Goal: Use online tool/utility: Utilize a website feature to perform a specific function

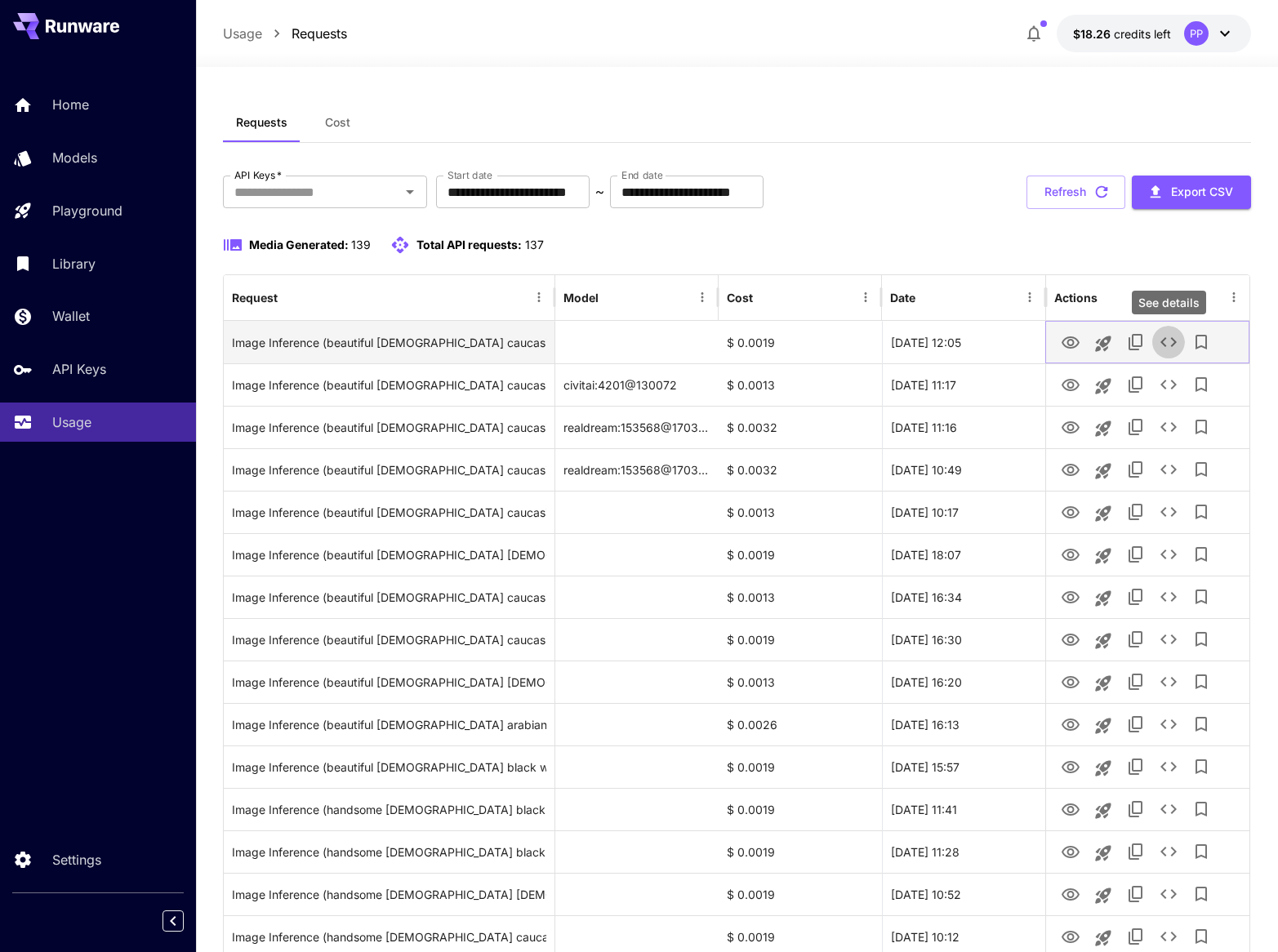
click at [1176, 341] on icon "See details" at bounding box center [1168, 342] width 16 height 10
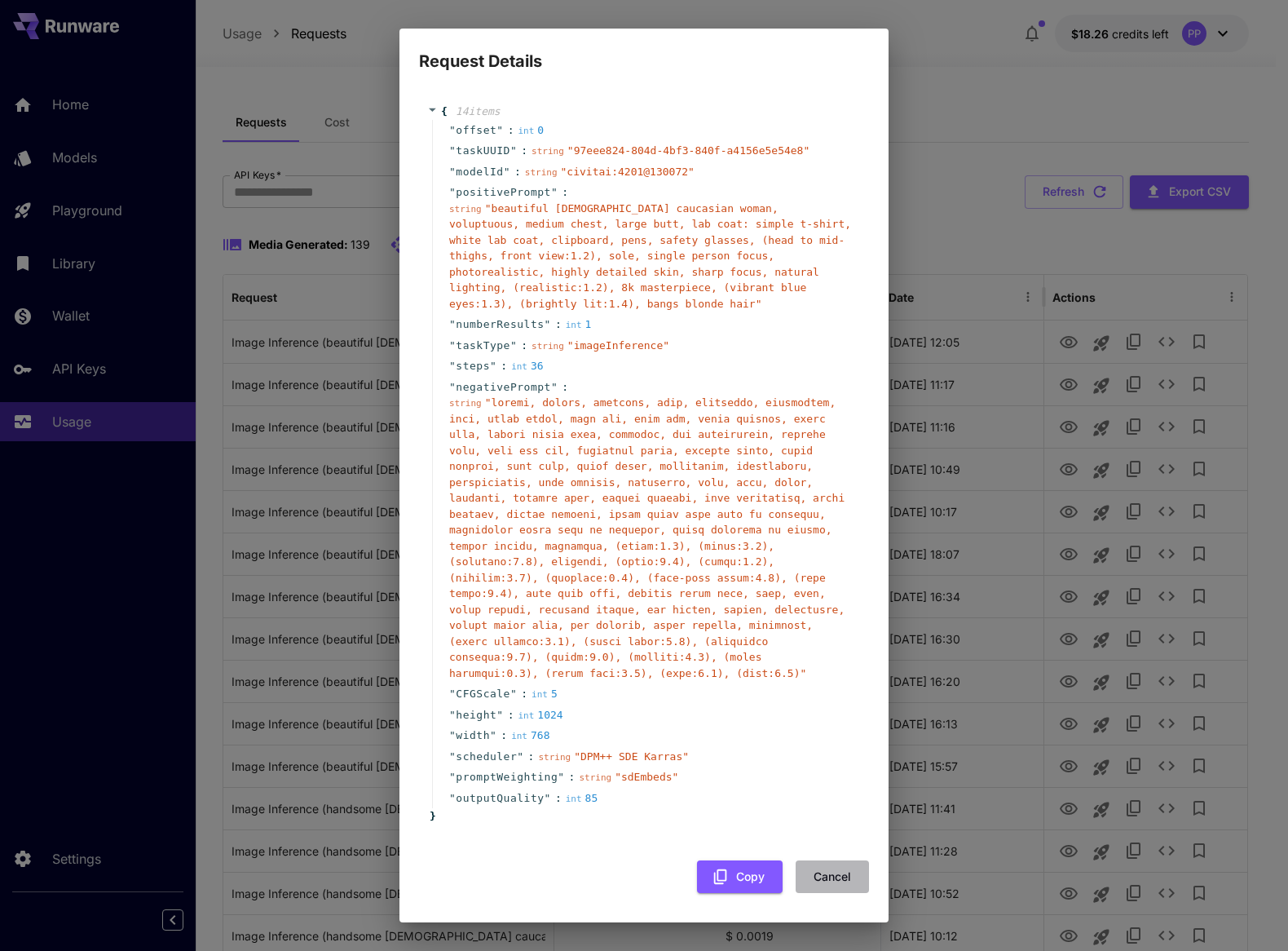
click at [838, 873] on button "Cancel" at bounding box center [832, 877] width 74 height 34
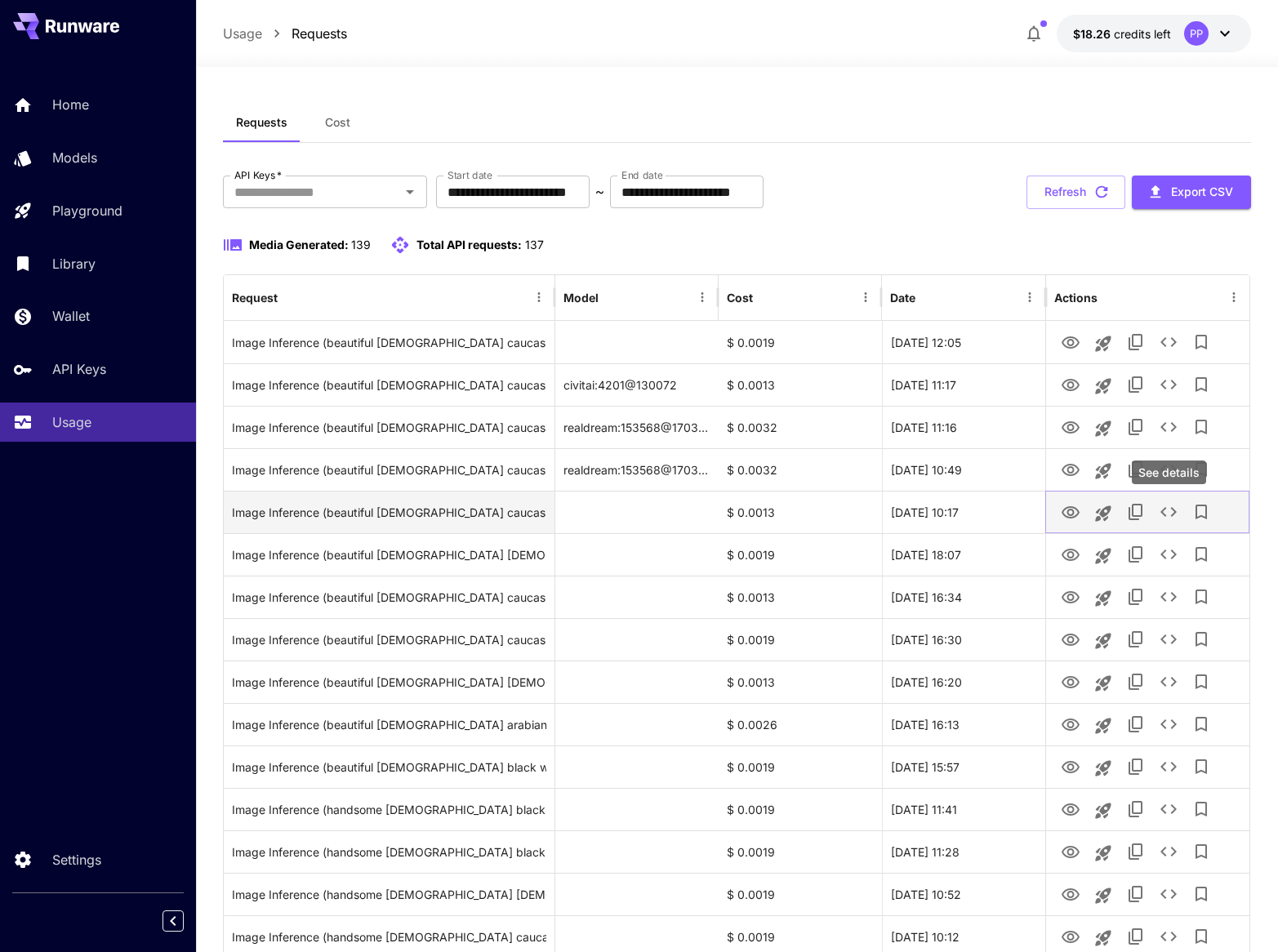
click at [1171, 502] on icon "See details" at bounding box center [1168, 512] width 19 height 19
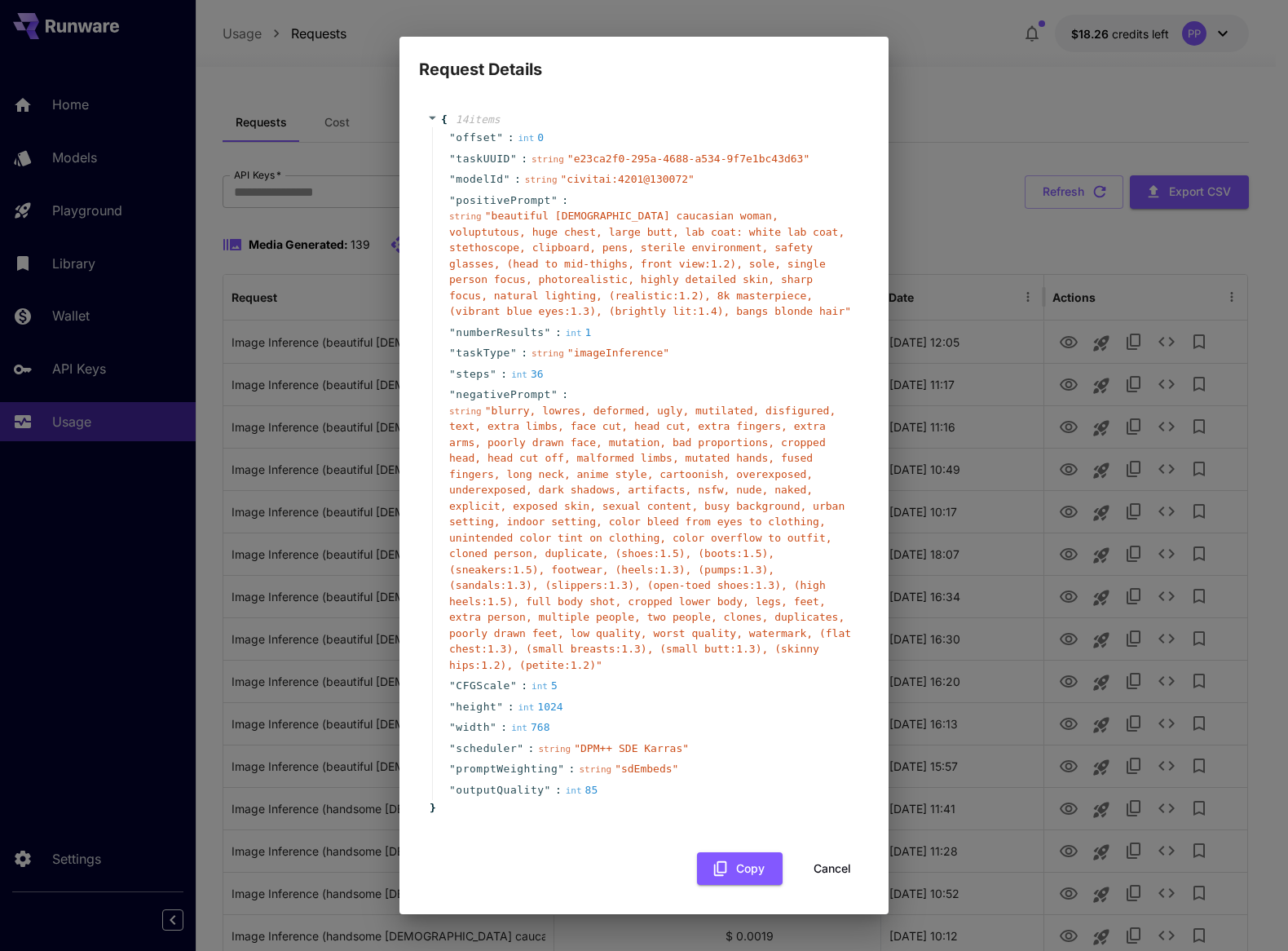
click at [811, 868] on button "Cancel" at bounding box center [832, 869] width 74 height 34
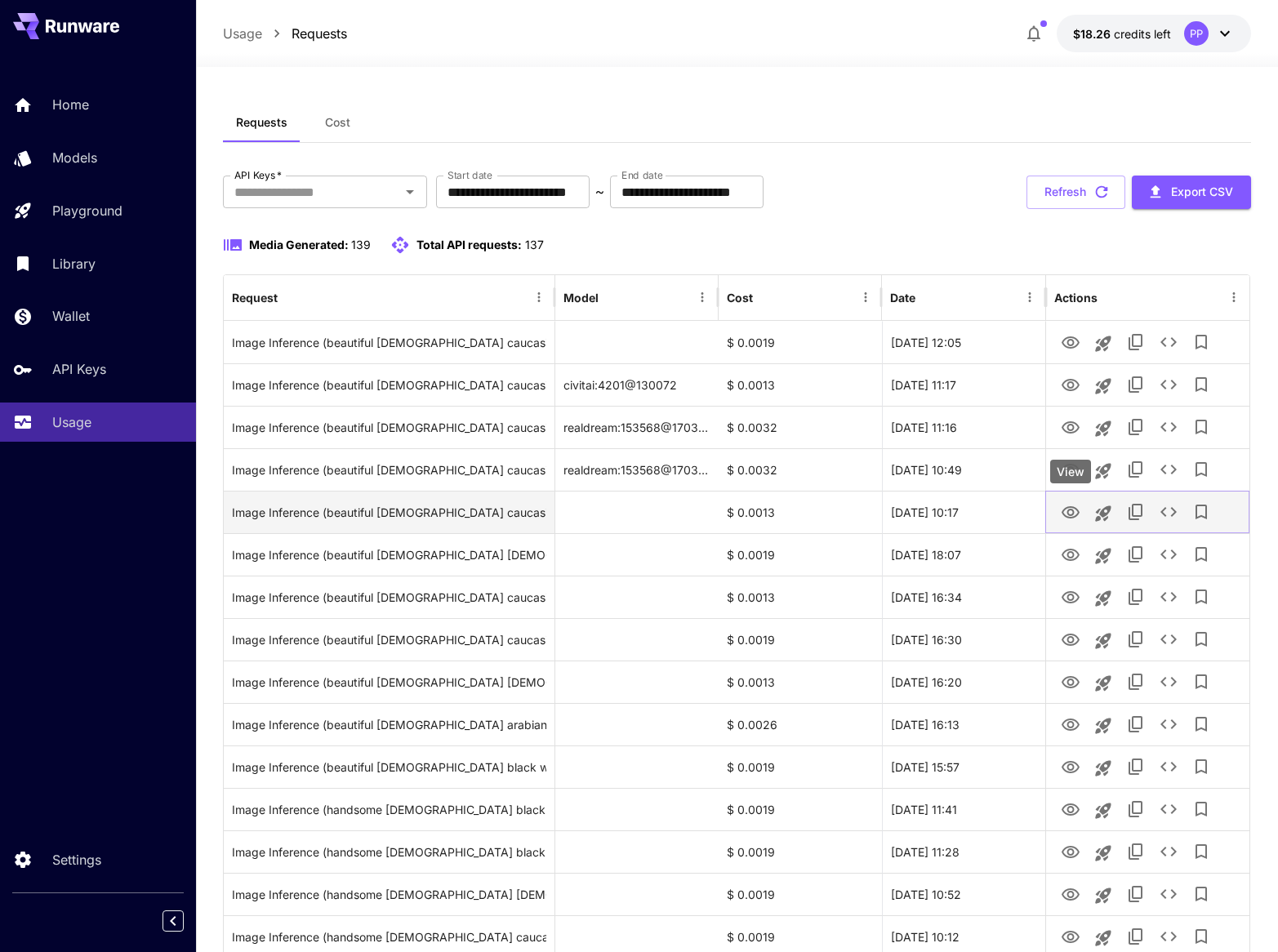
click at [1064, 504] on icon "View" at bounding box center [1070, 512] width 19 height 19
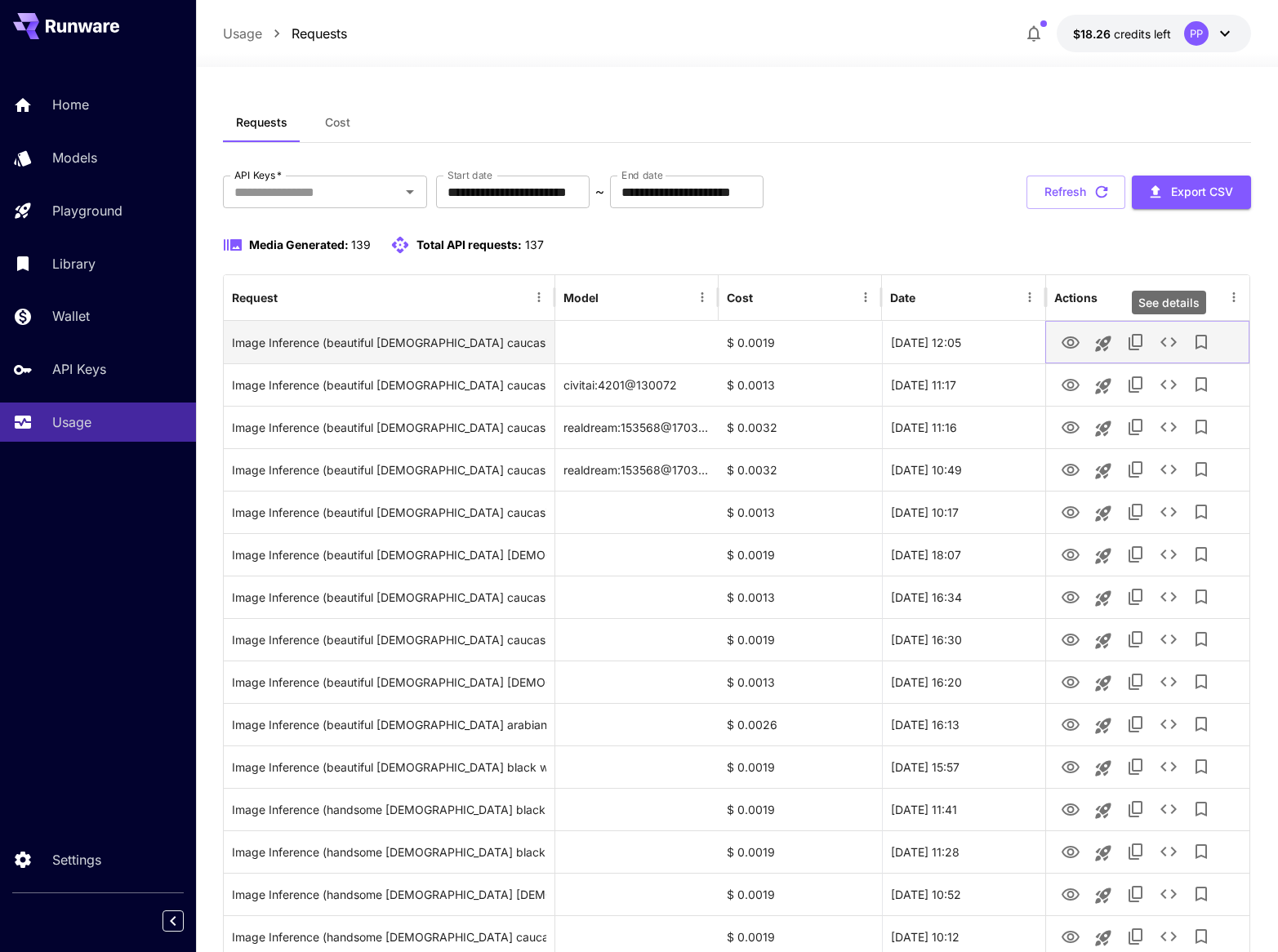
click at [1175, 344] on icon "See details" at bounding box center [1168, 341] width 19 height 19
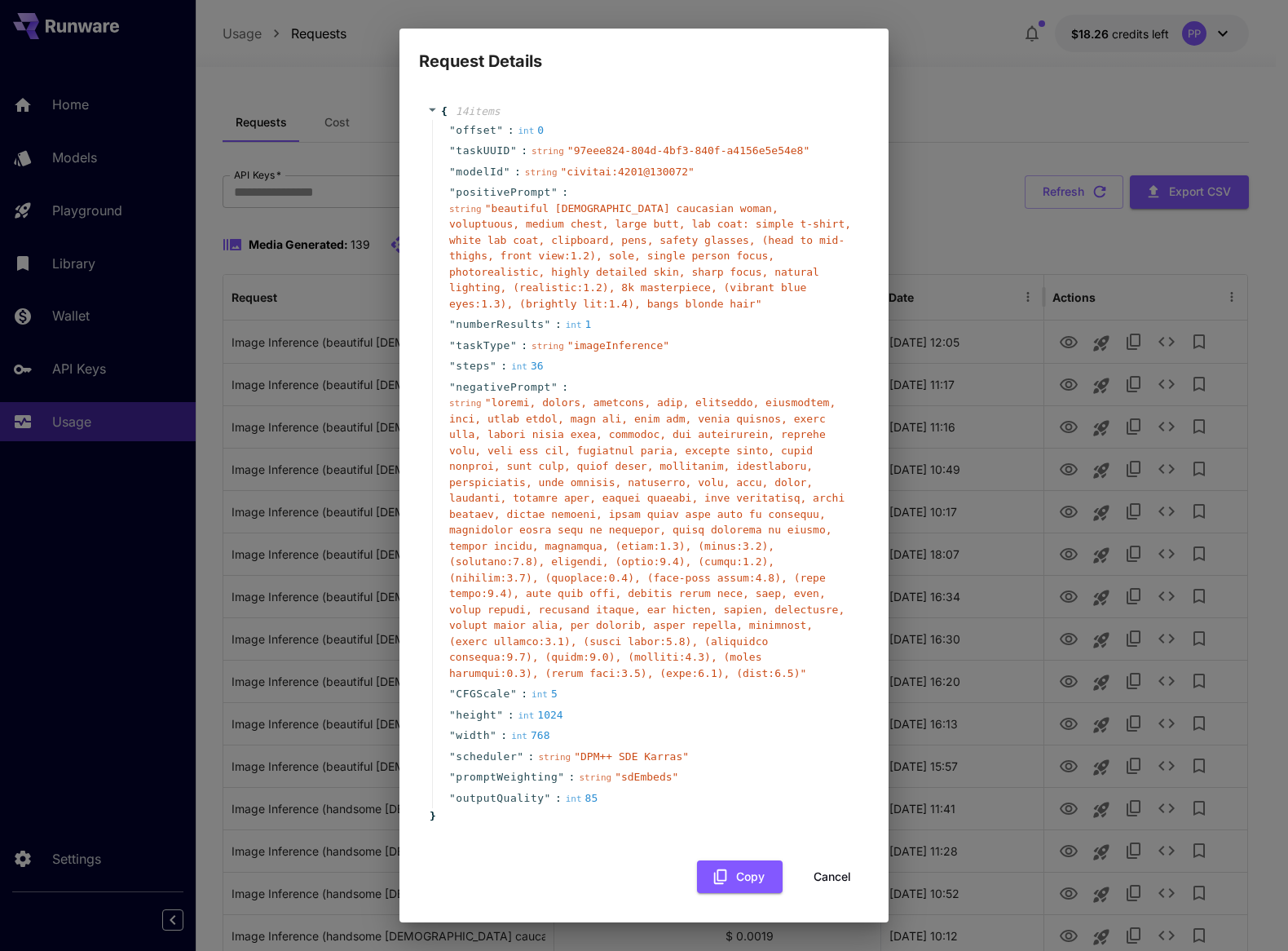
click at [793, 504] on span "" "" at bounding box center [647, 538] width 395 height 283
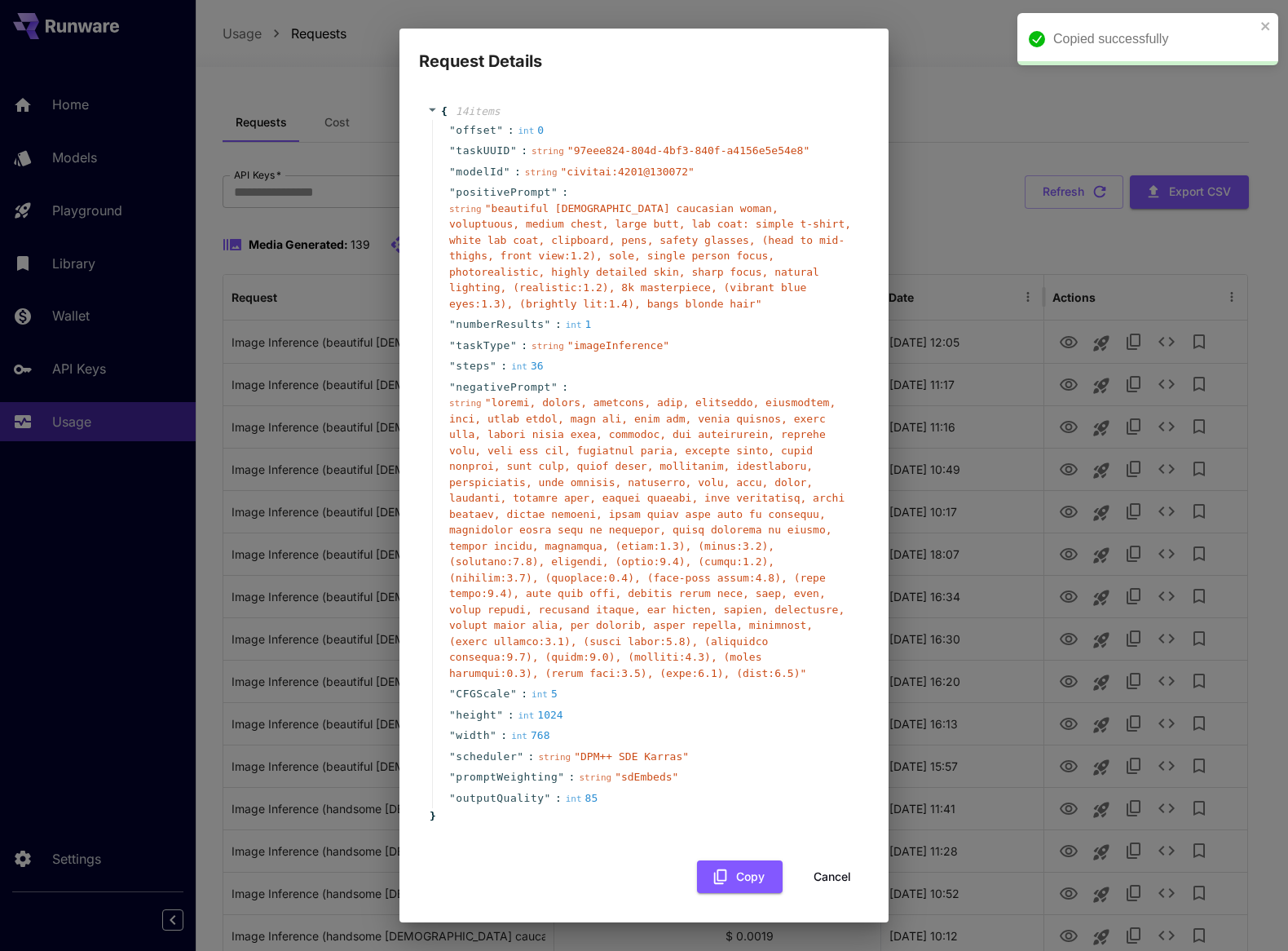
click at [839, 866] on button "Cancel" at bounding box center [832, 877] width 74 height 34
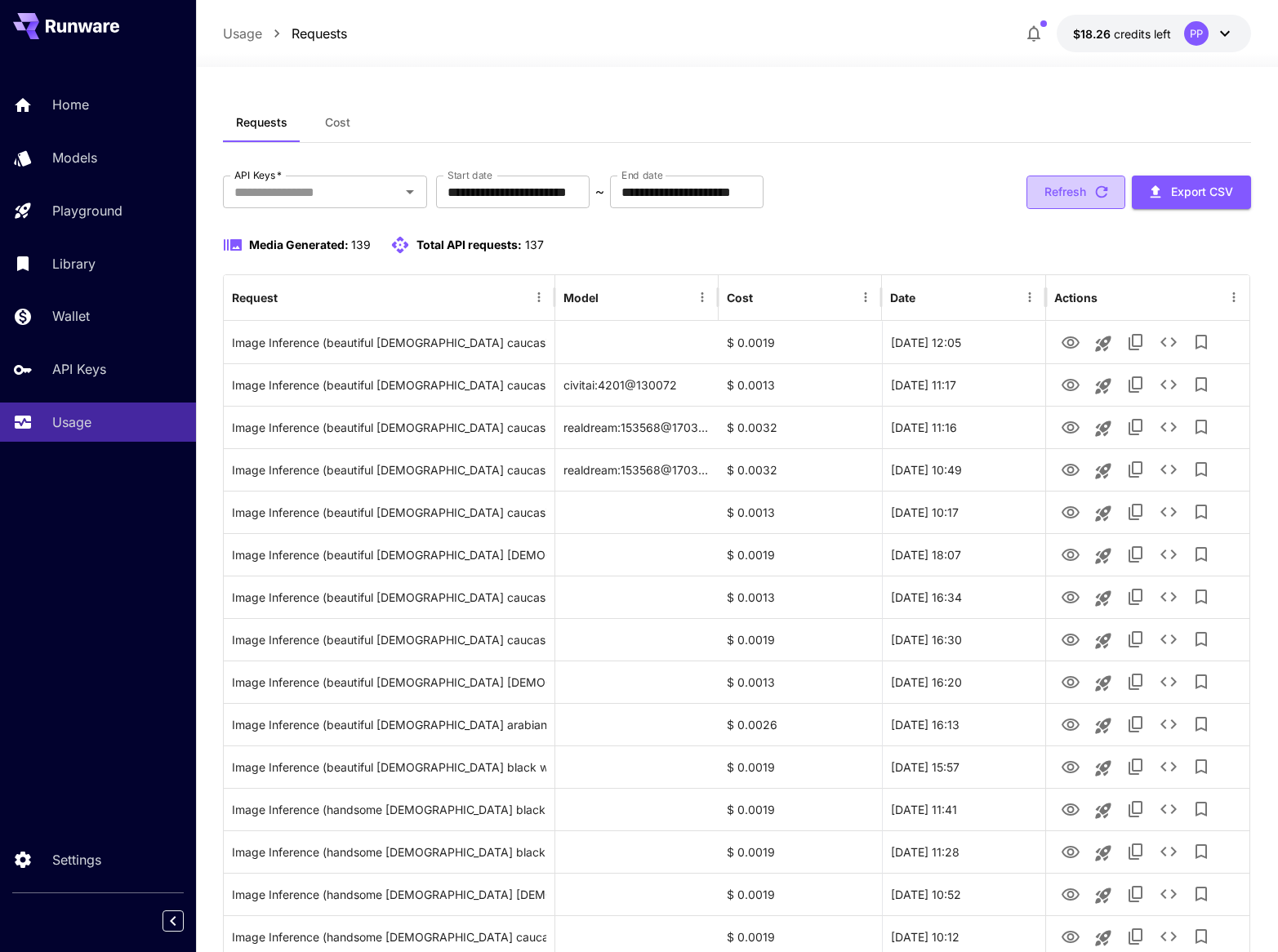
click at [1088, 188] on button "Refresh" at bounding box center [1076, 192] width 99 height 34
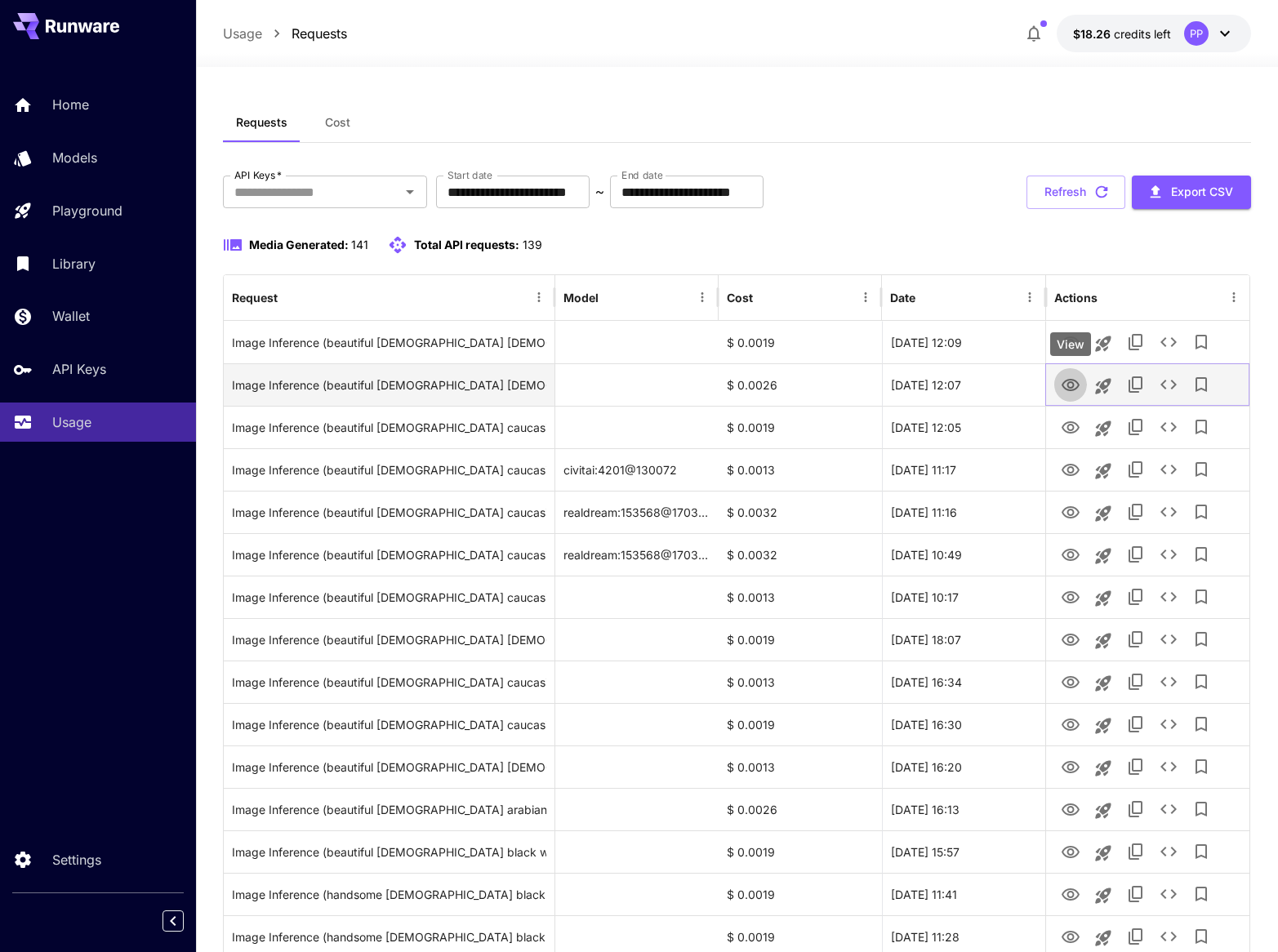
click at [1080, 380] on button "View" at bounding box center [1070, 384] width 33 height 34
click at [1072, 387] on icon "View" at bounding box center [1070, 385] width 18 height 13
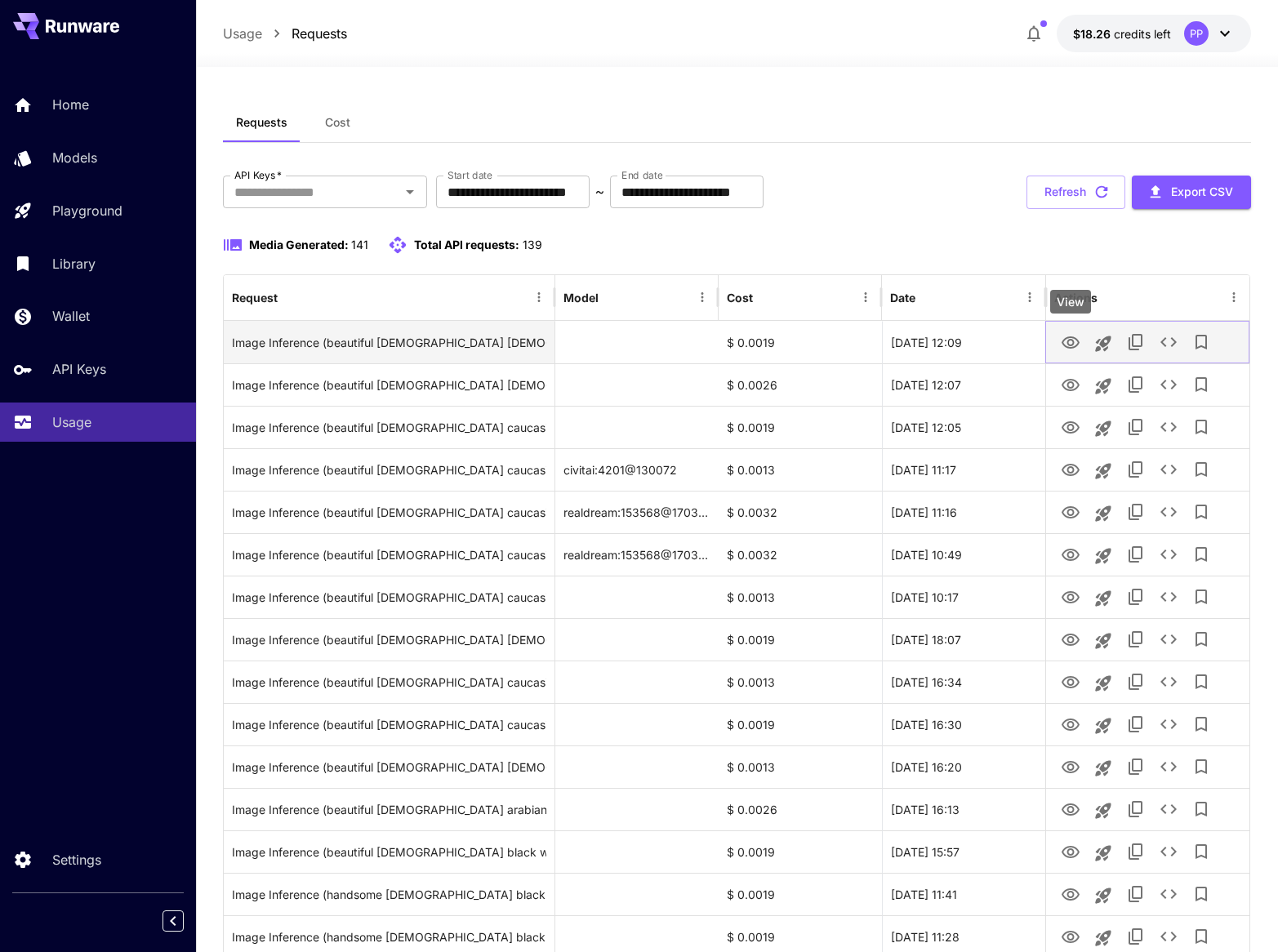
click at [1064, 345] on icon "View" at bounding box center [1070, 342] width 19 height 19
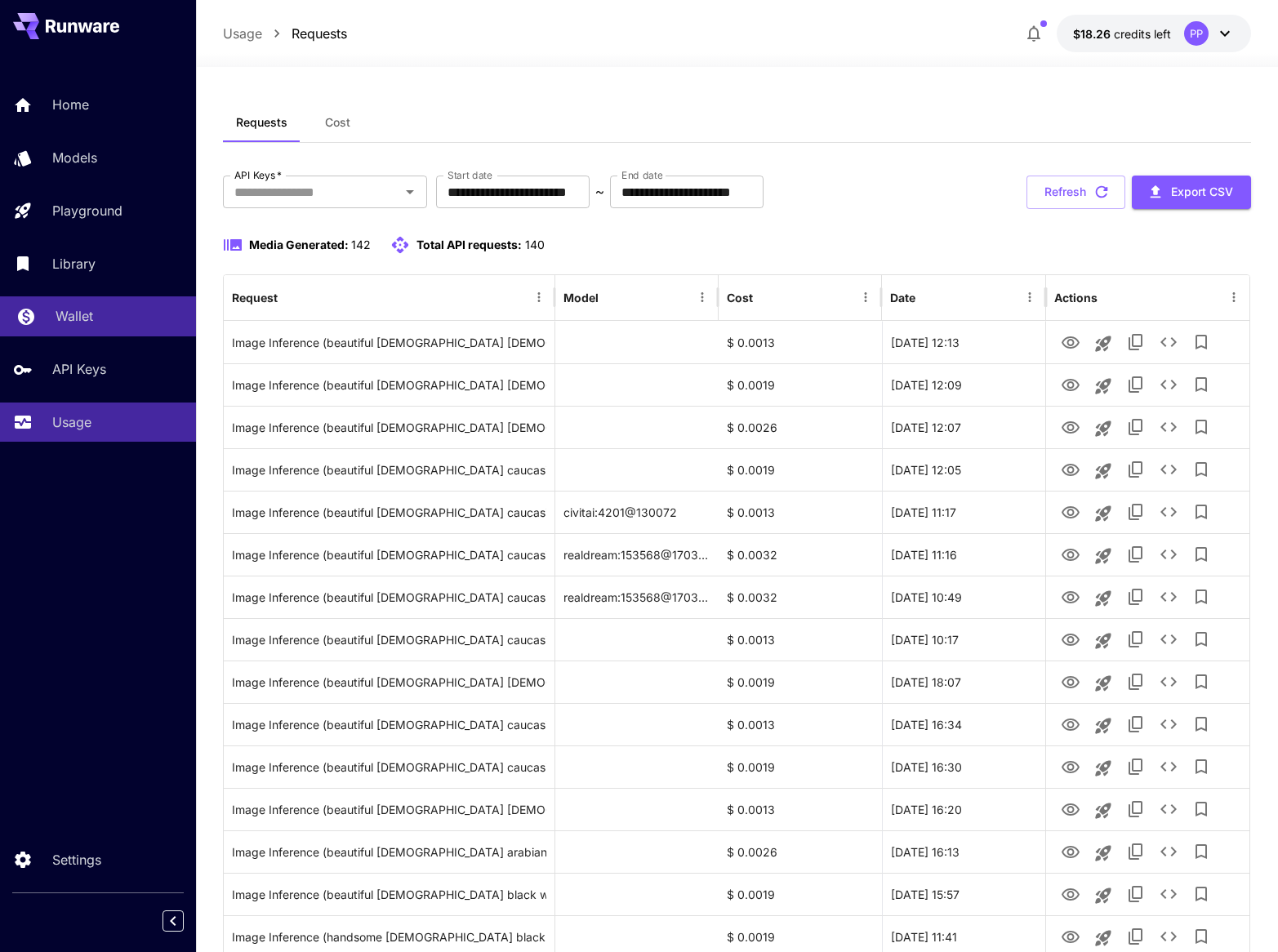
click at [100, 319] on div "Wallet" at bounding box center [119, 315] width 128 height 19
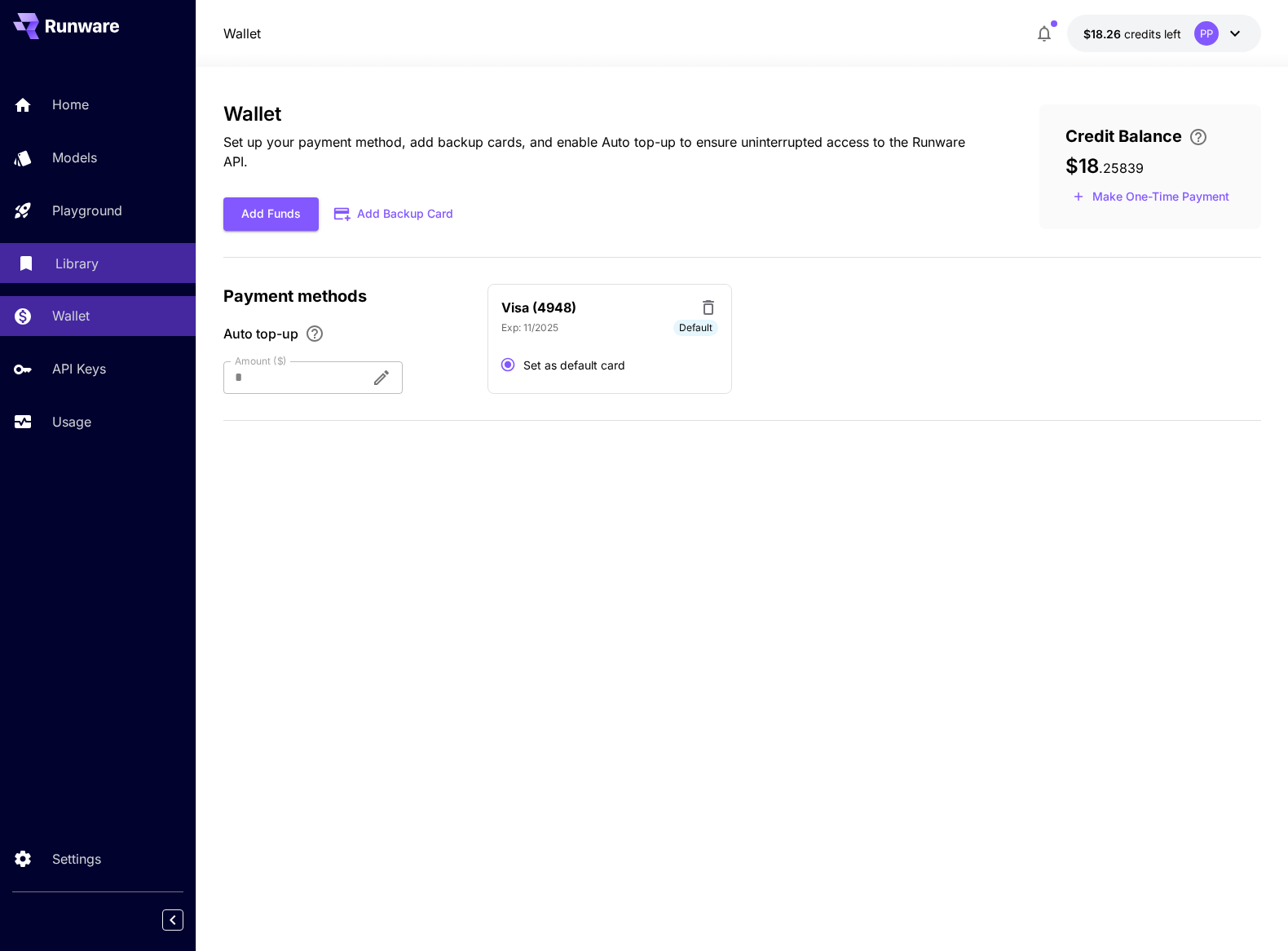
click at [93, 275] on link "Library" at bounding box center [98, 263] width 196 height 40
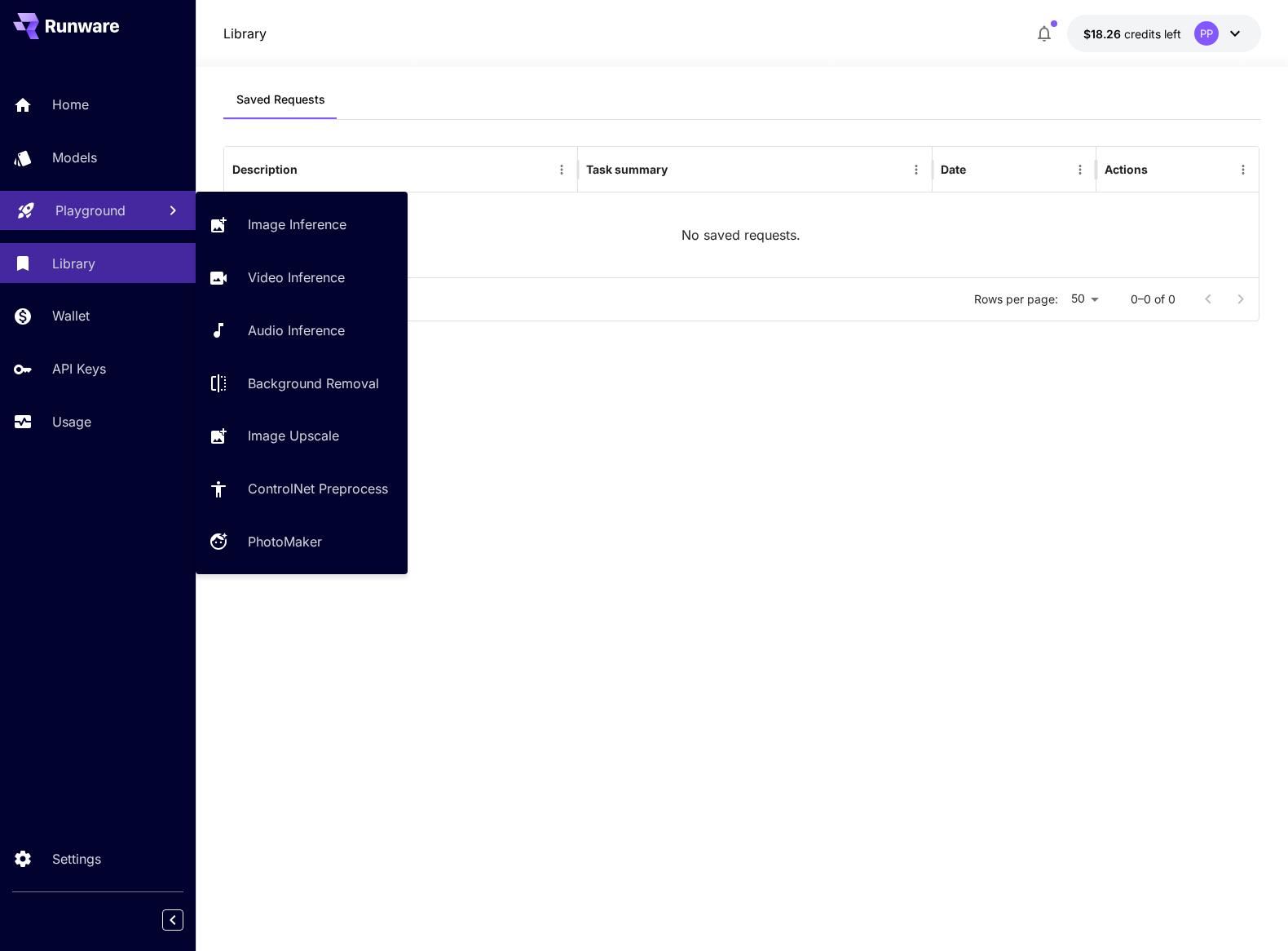
click at [97, 210] on p "Playground" at bounding box center [90, 209] width 70 height 19
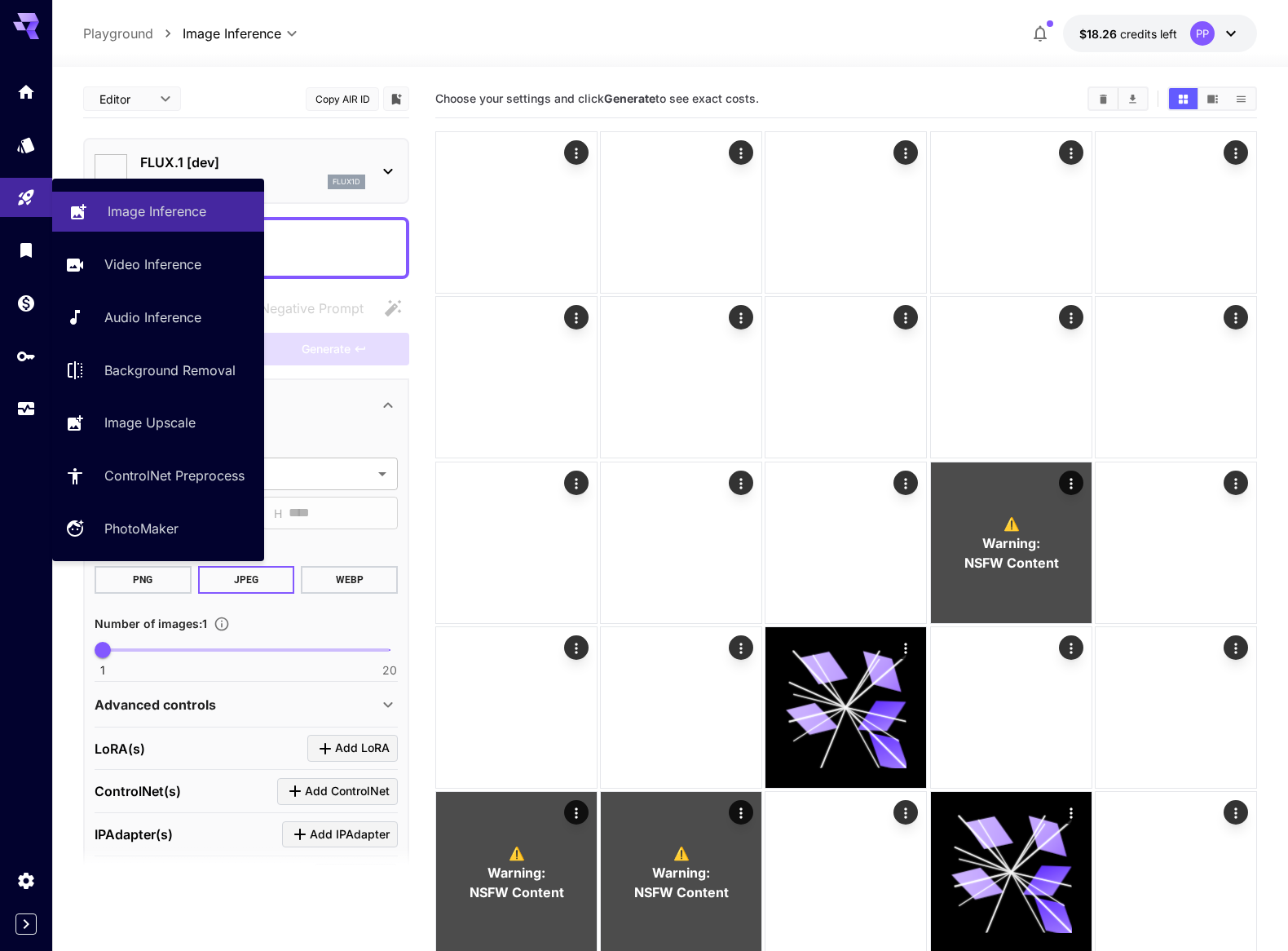
type input "**********"
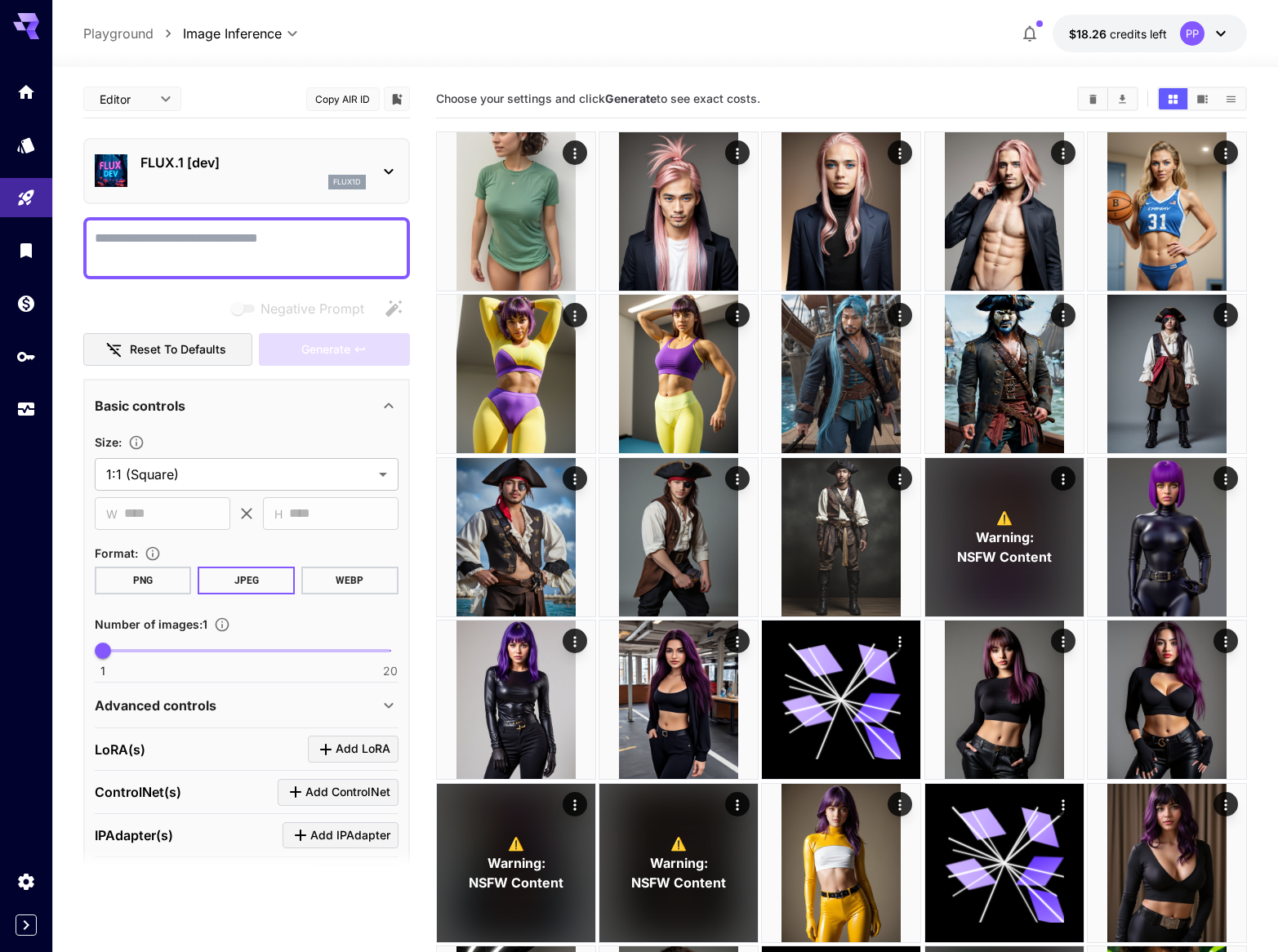
click at [818, 91] on section "Choose your settings and click Generate to see exact costs." at bounding box center [750, 99] width 629 height 15
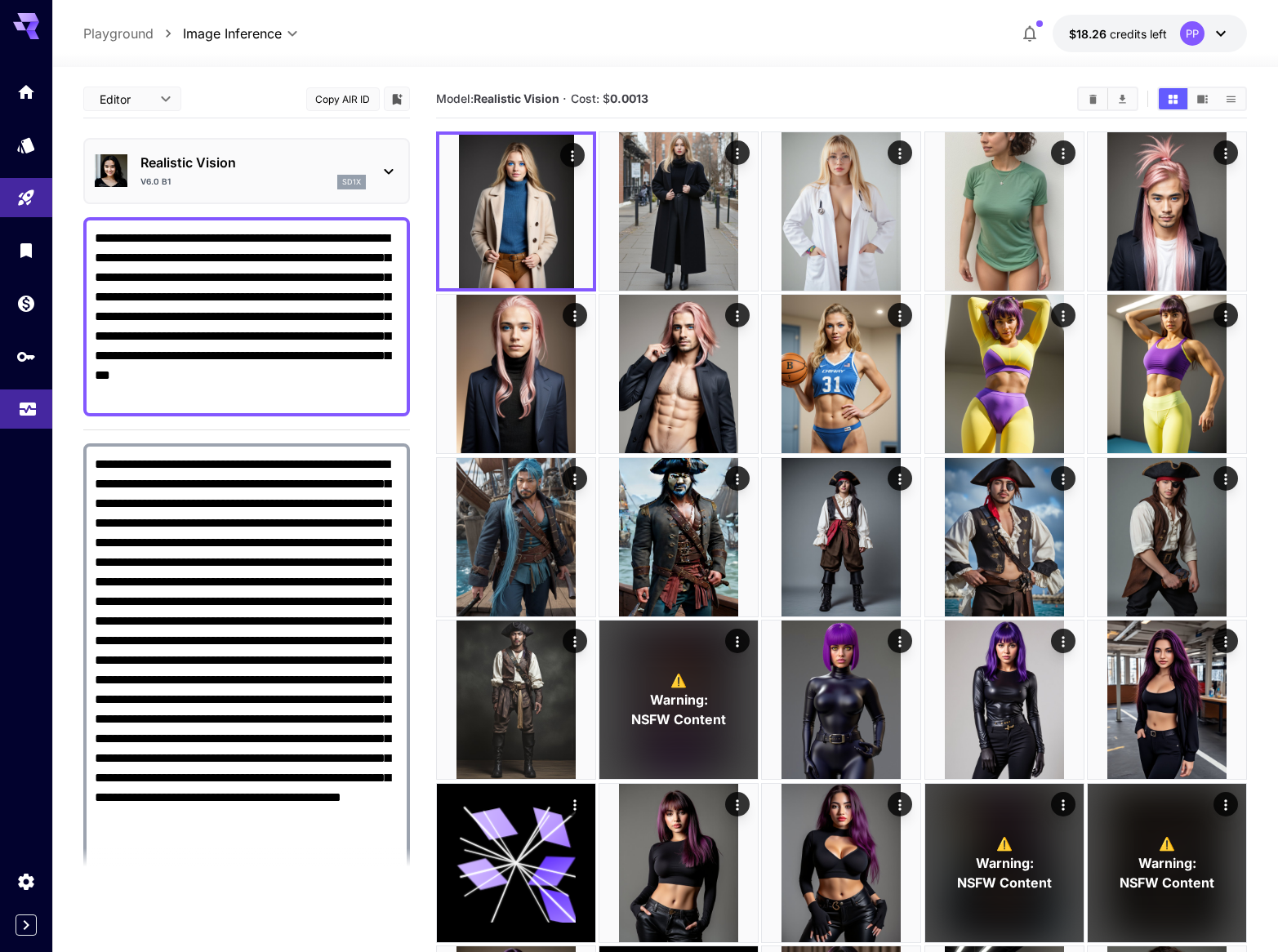
click at [24, 414] on icon "Usage" at bounding box center [27, 404] width 19 height 19
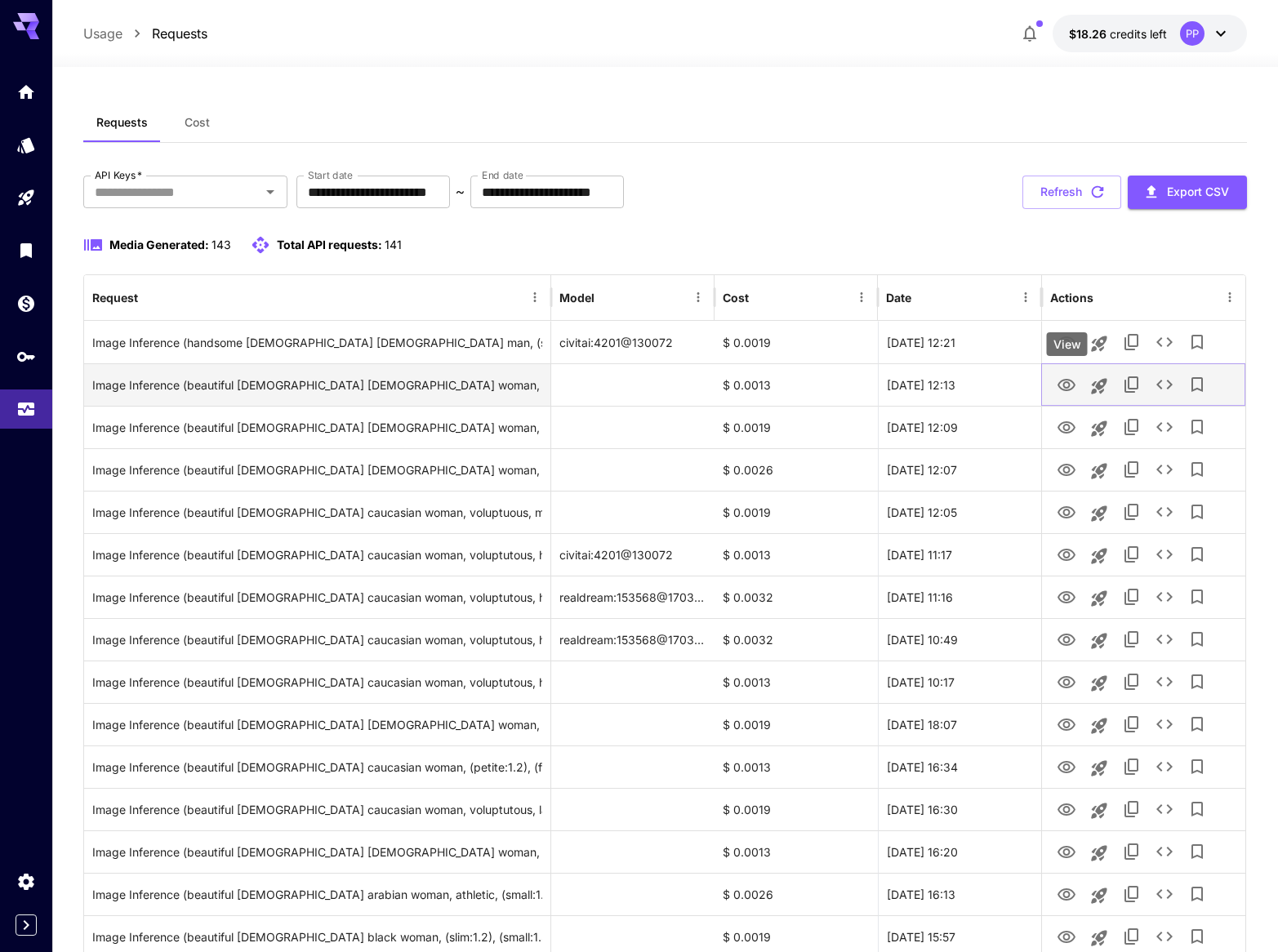
click at [1067, 390] on icon "View" at bounding box center [1066, 385] width 18 height 13
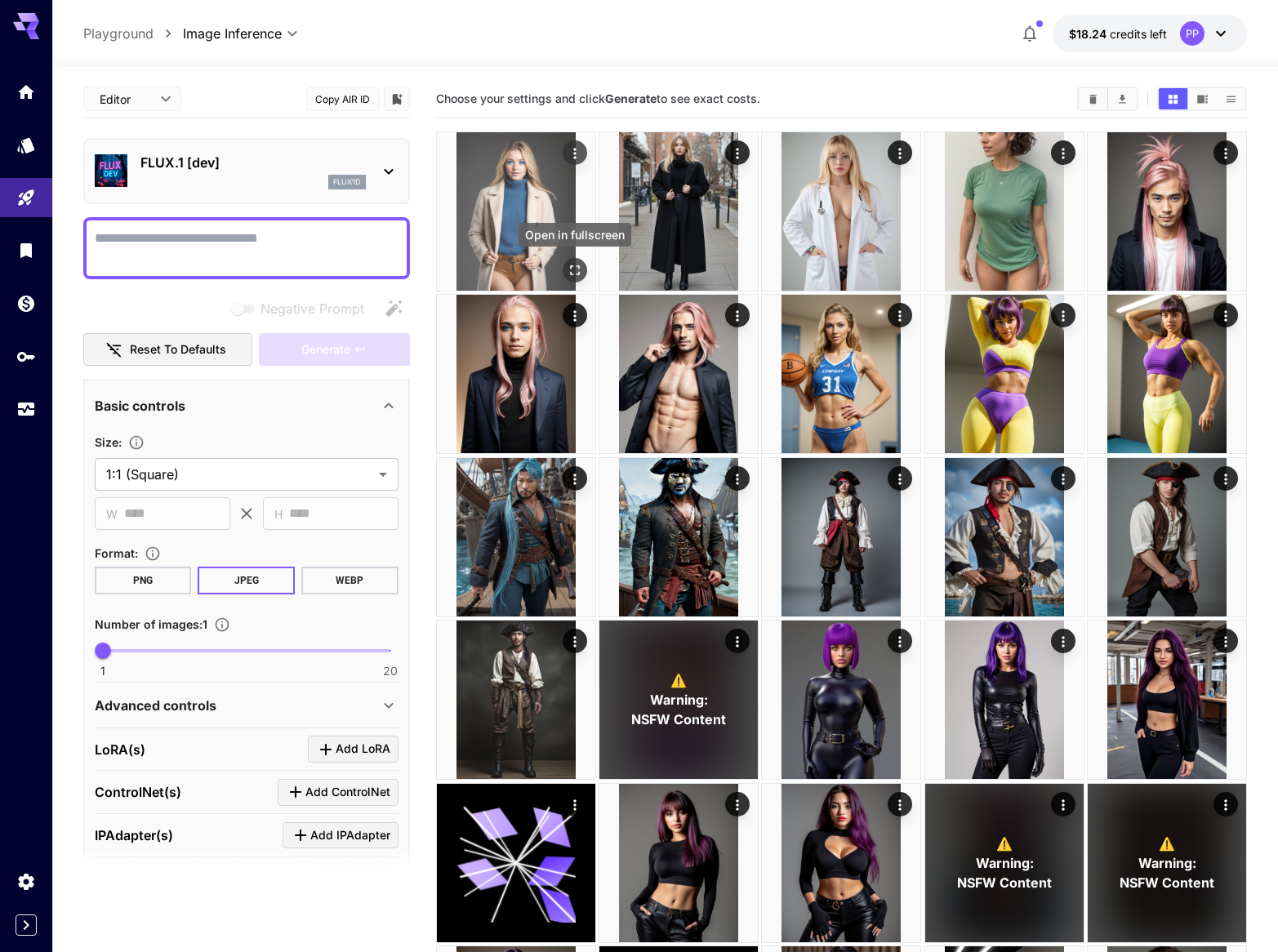
click at [577, 275] on icon "Open in fullscreen" at bounding box center [574, 269] width 16 height 16
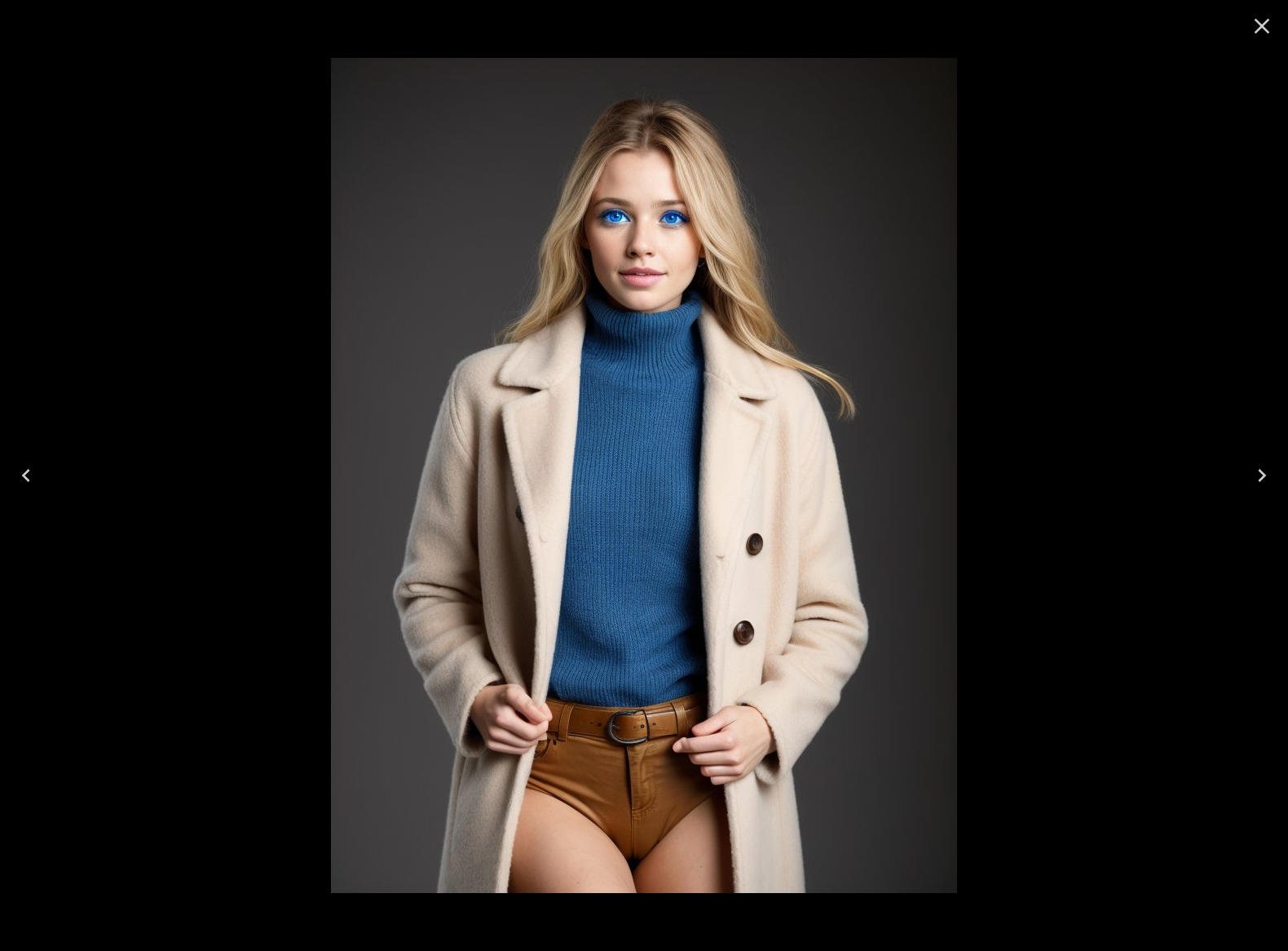
click at [1267, 22] on icon "Close" at bounding box center [1261, 26] width 26 height 26
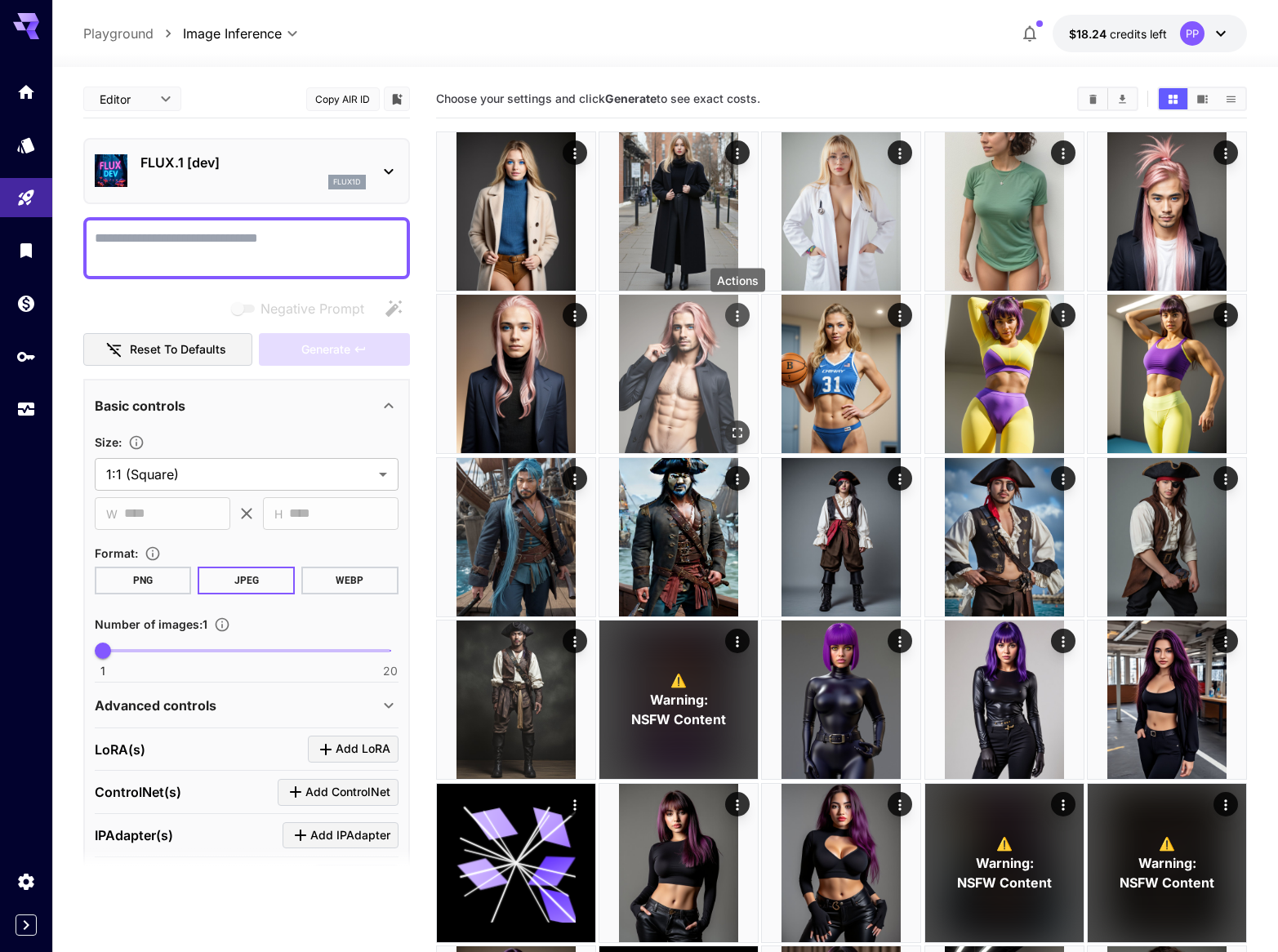
click at [745, 320] on icon "Actions" at bounding box center [737, 315] width 16 height 16
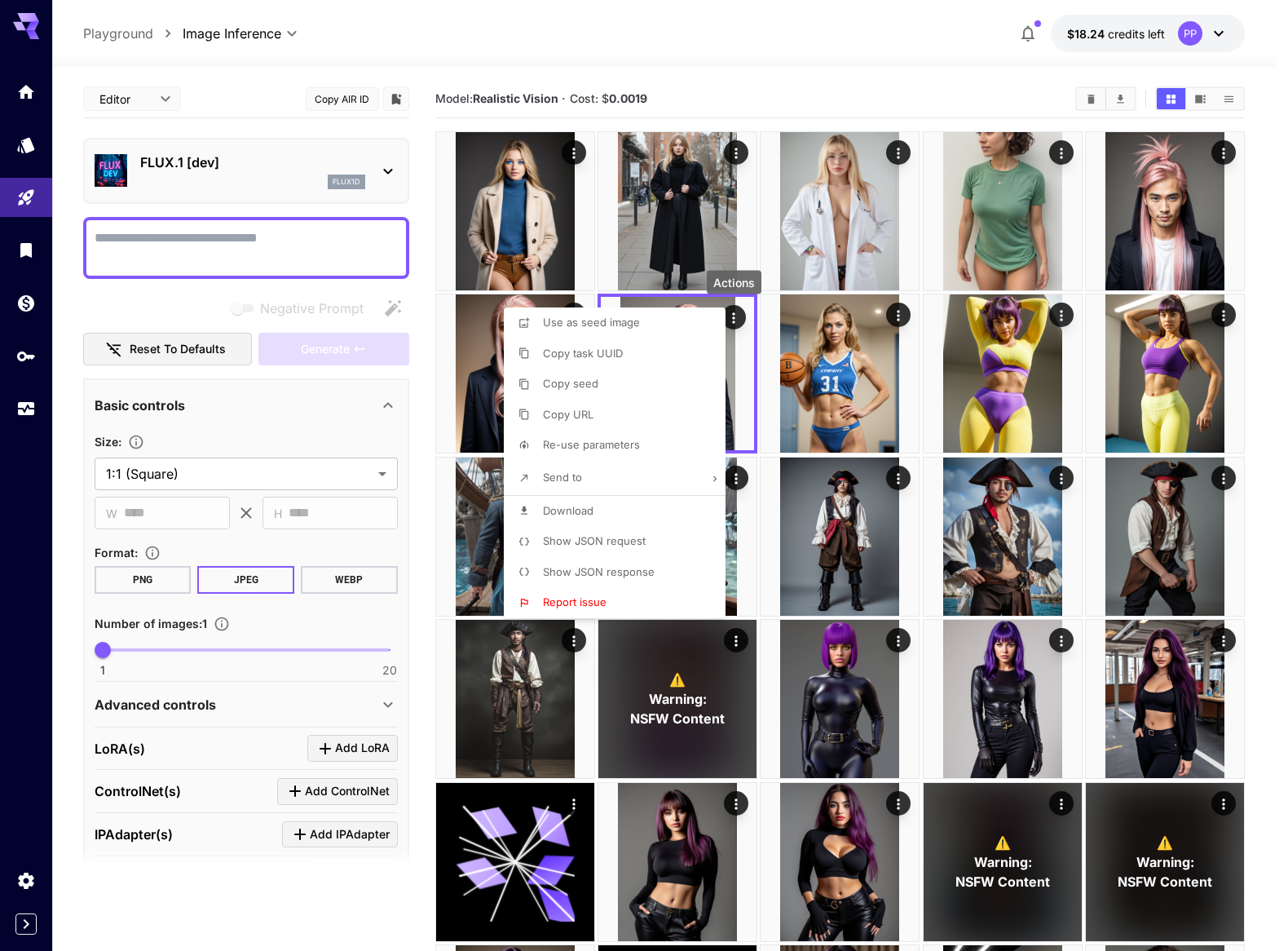
click at [622, 455] on li "Re-use parameters" at bounding box center [619, 445] width 231 height 31
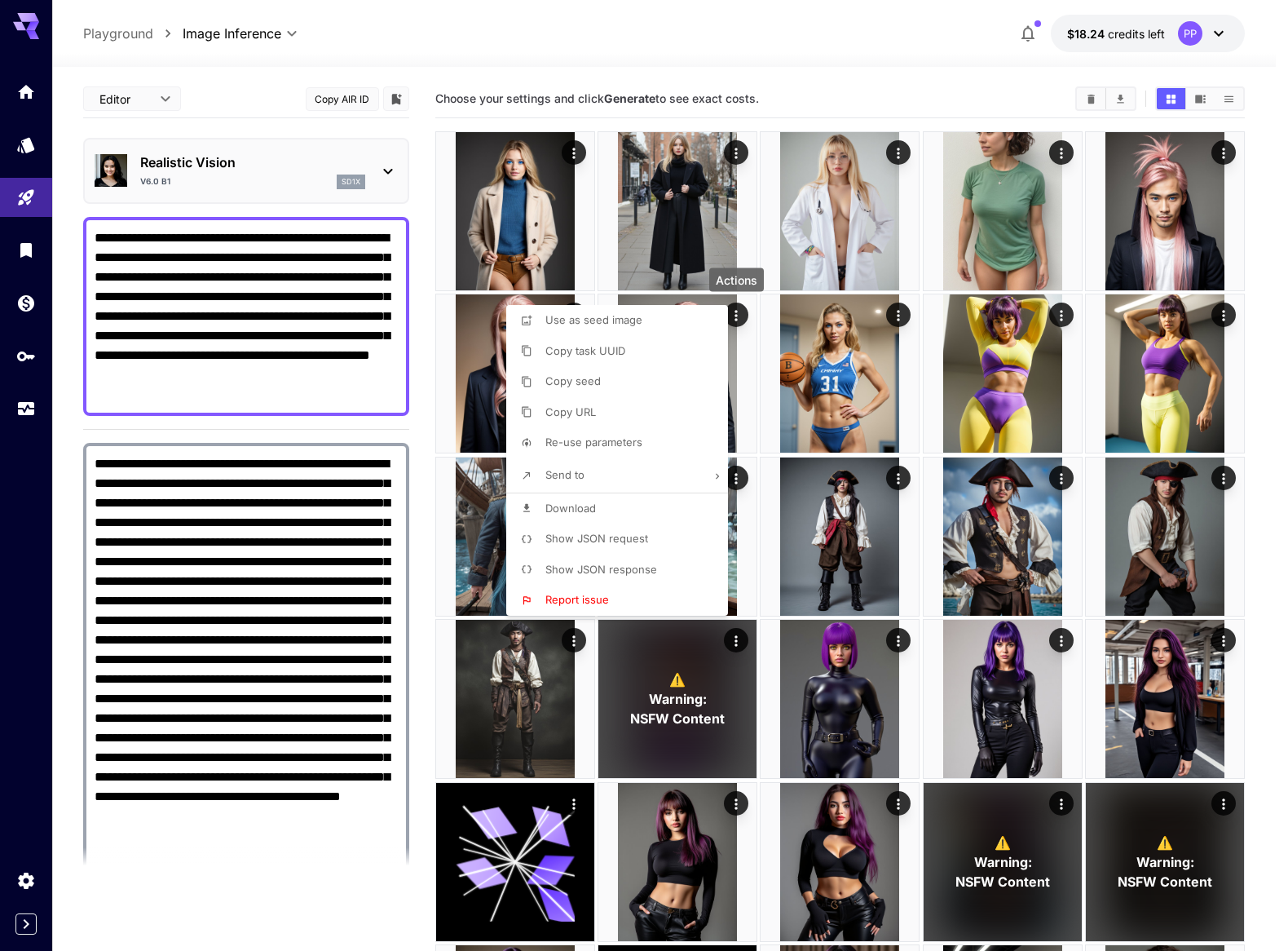
click at [412, 422] on div at bounding box center [644, 475] width 1288 height 951
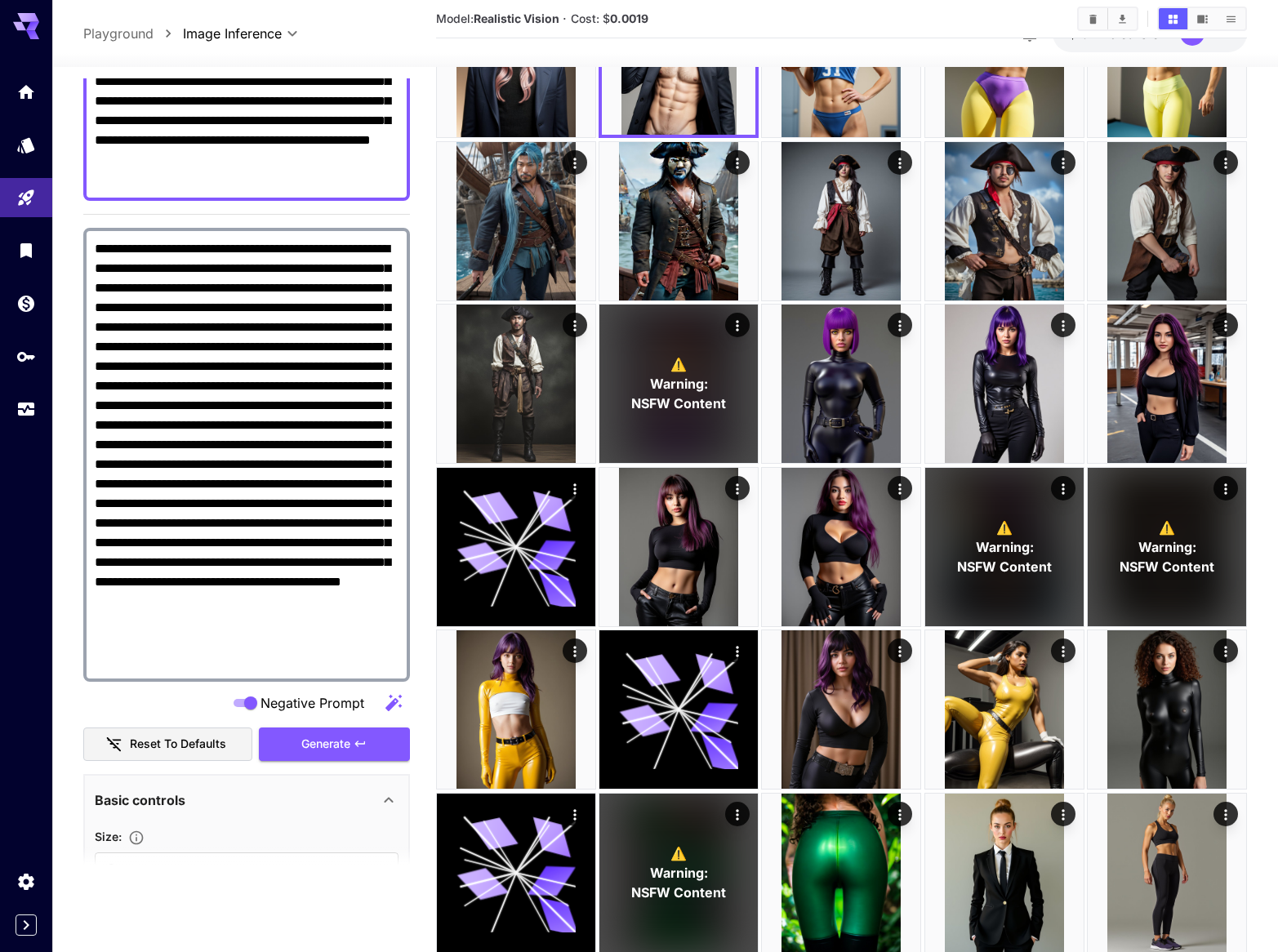
scroll to position [225, 0]
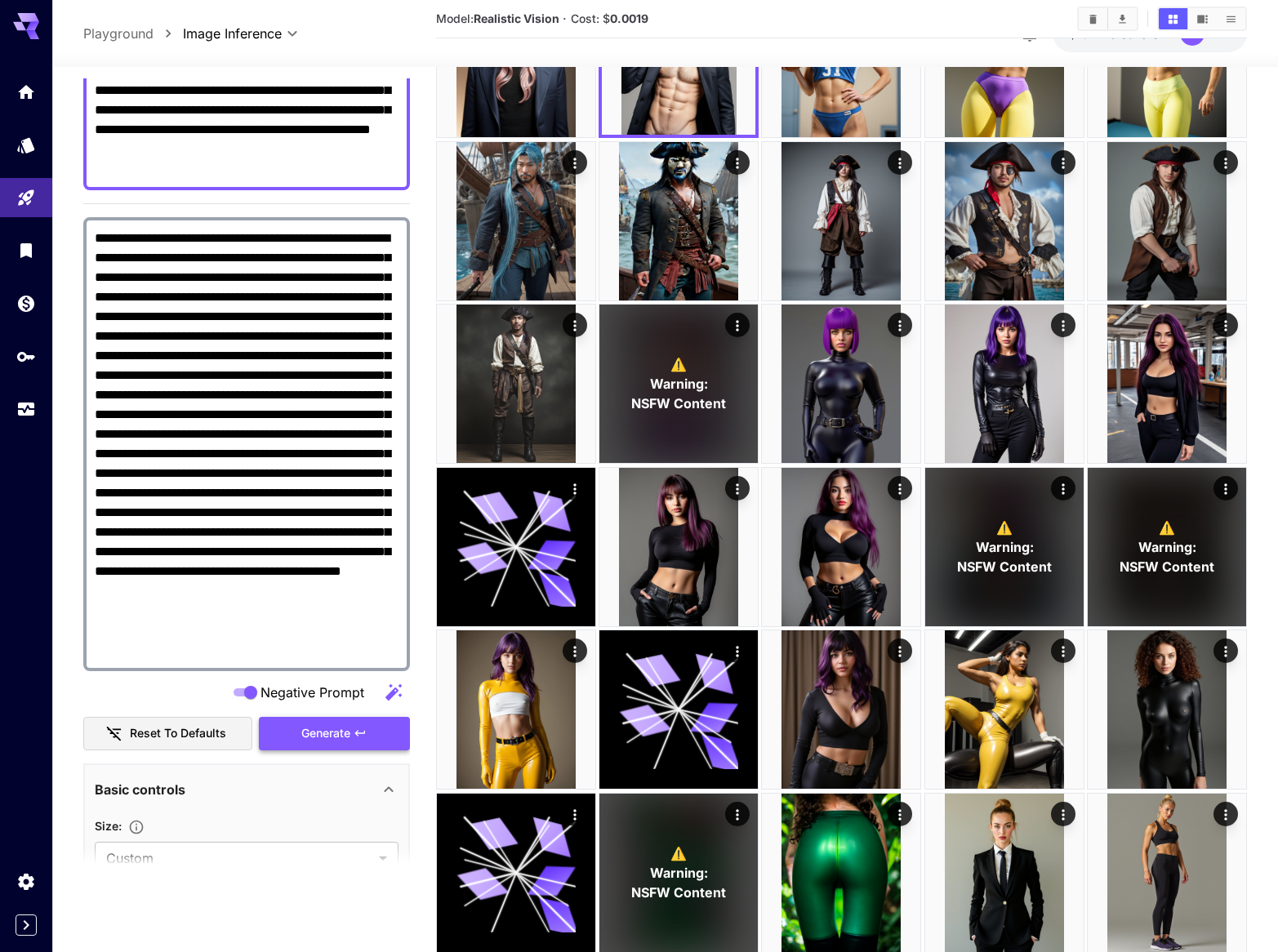
click at [297, 725] on button "Generate" at bounding box center [334, 734] width 150 height 34
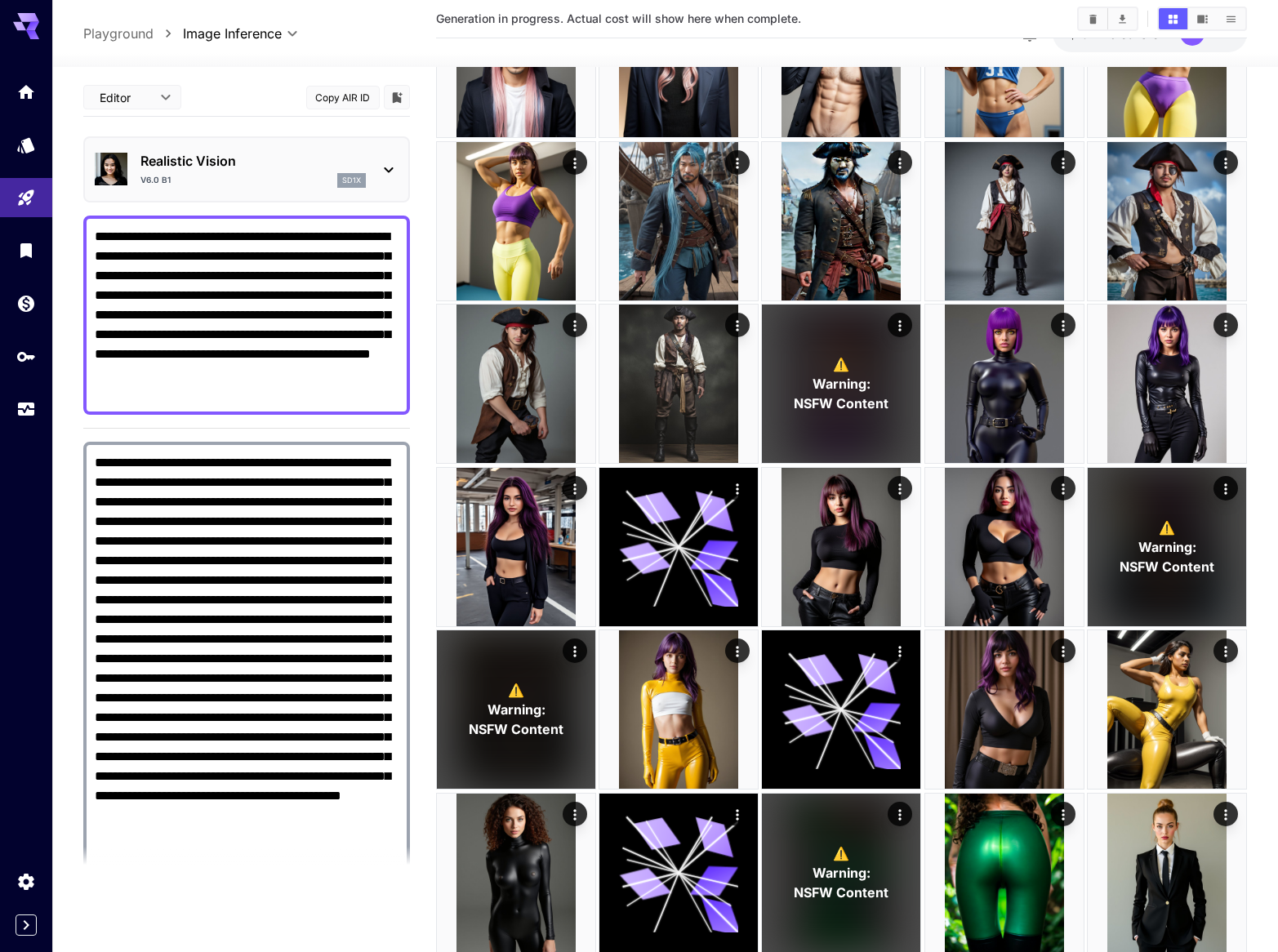
scroll to position [0, 0]
